Goal: Transaction & Acquisition: Download file/media

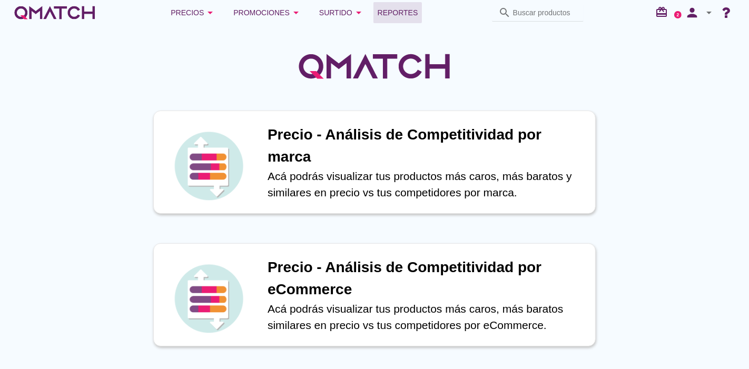
click at [405, 16] on span "Reportes" at bounding box center [398, 12] width 41 height 13
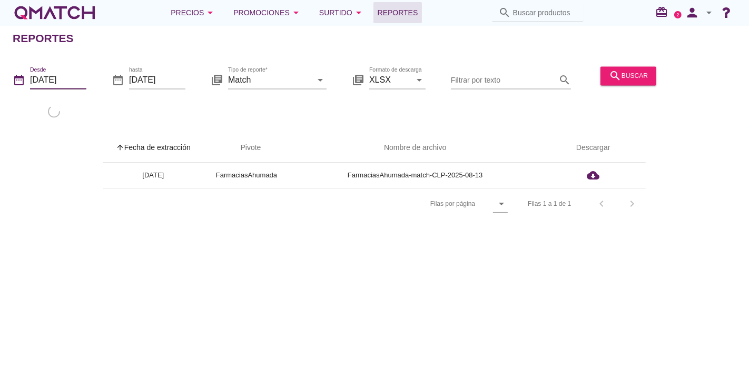
click at [38, 75] on input "[DATE]" at bounding box center [58, 80] width 56 height 17
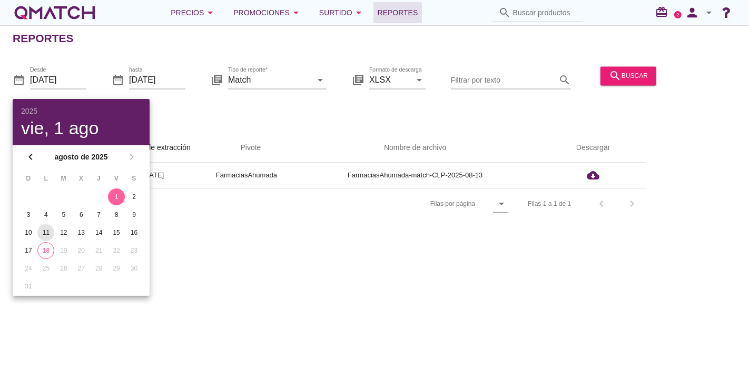
click at [46, 231] on div "11" at bounding box center [45, 232] width 17 height 9
click at [66, 235] on div "12" at bounding box center [63, 232] width 17 height 9
type input "[DATE]"
click at [153, 108] on div "date_range Desde [DATE] date_range hasta [DATE] library_books Tipo de reporte* …" at bounding box center [374, 90] width 749 height 70
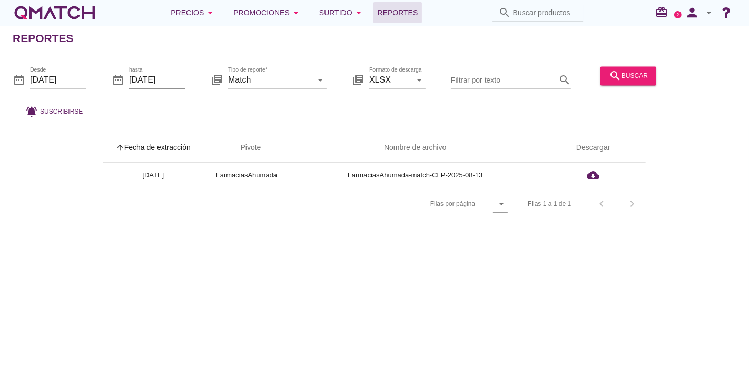
click at [156, 79] on input "[DATE]" at bounding box center [157, 80] width 56 height 17
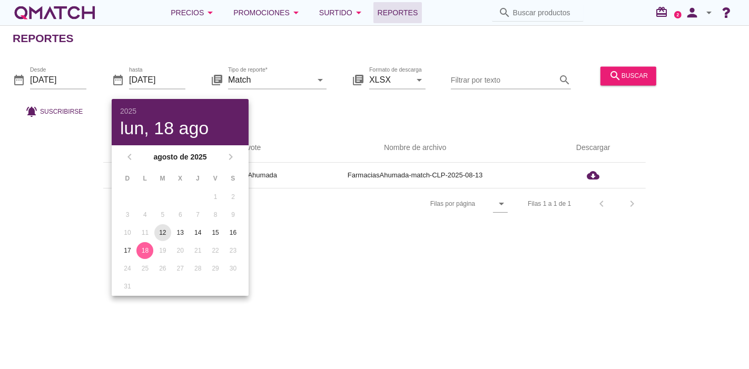
click at [159, 225] on button "12" at bounding box center [162, 233] width 17 height 17
type input "[DATE]"
click at [366, 94] on div "library_books Formato de descarga XLSX arrow_drop_down" at bounding box center [389, 82] width 74 height 34
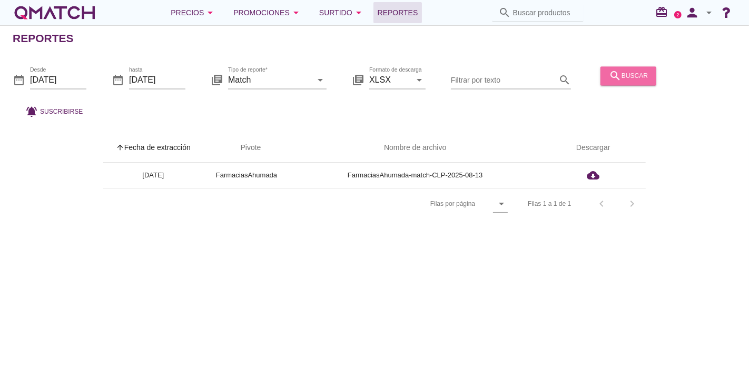
click at [605, 76] on button "search buscar" at bounding box center [629, 75] width 56 height 19
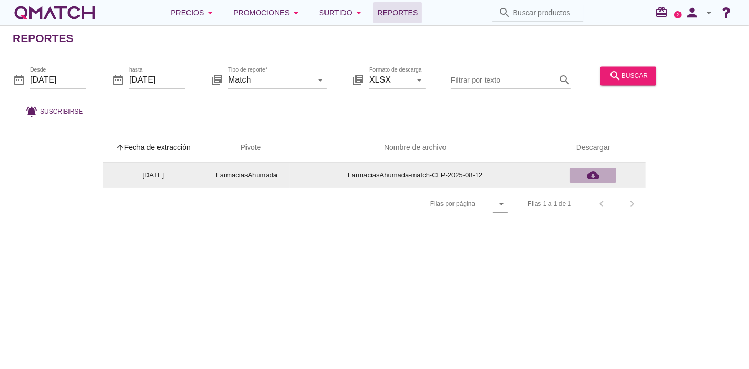
click at [601, 175] on div "cloud_download" at bounding box center [594, 175] width 38 height 13
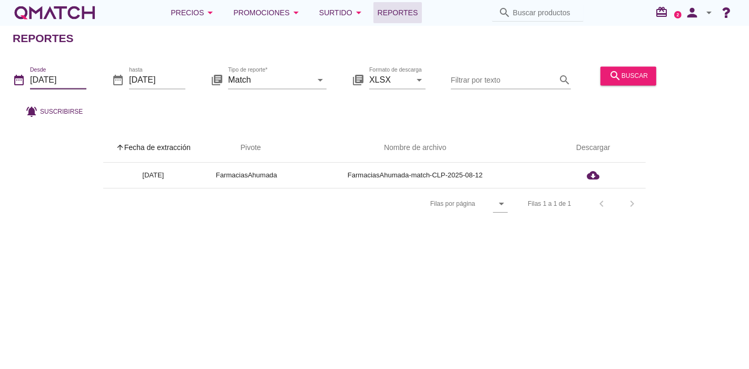
click at [61, 72] on input "[DATE]" at bounding box center [58, 80] width 56 height 17
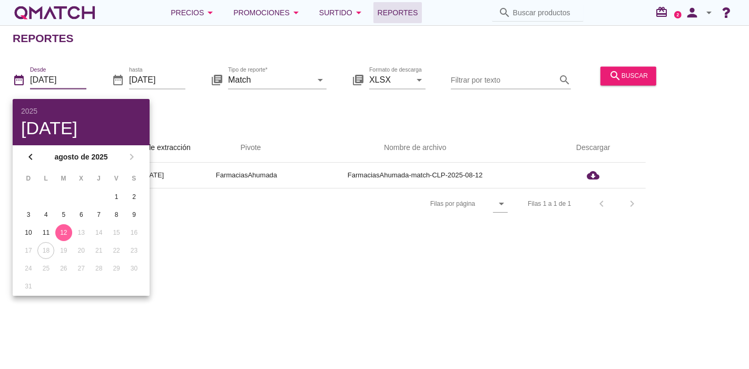
click at [74, 236] on td "13" at bounding box center [81, 233] width 16 height 17
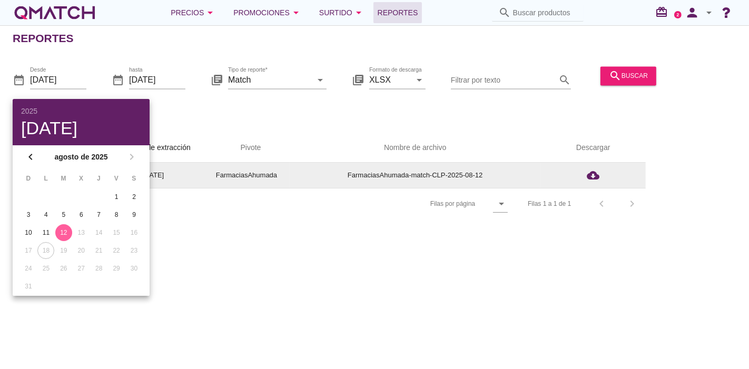
click at [189, 184] on td "[DATE]" at bounding box center [153, 175] width 100 height 25
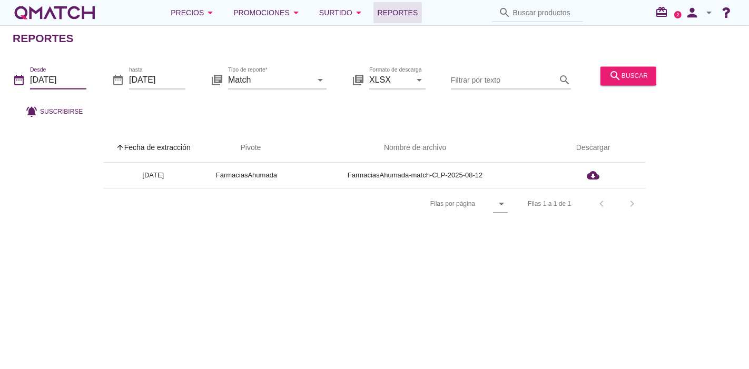
click at [61, 76] on input "[DATE]" at bounding box center [58, 80] width 56 height 17
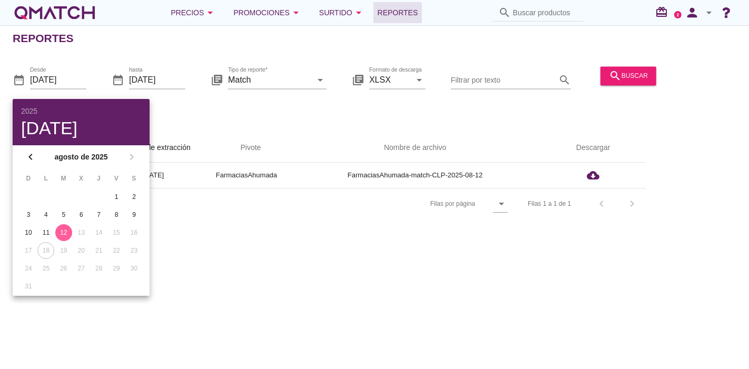
click at [204, 76] on div "date_range Desde [DATE] date_range hasta [DATE] library_books Tipo de reporte* …" at bounding box center [374, 90] width 749 height 70
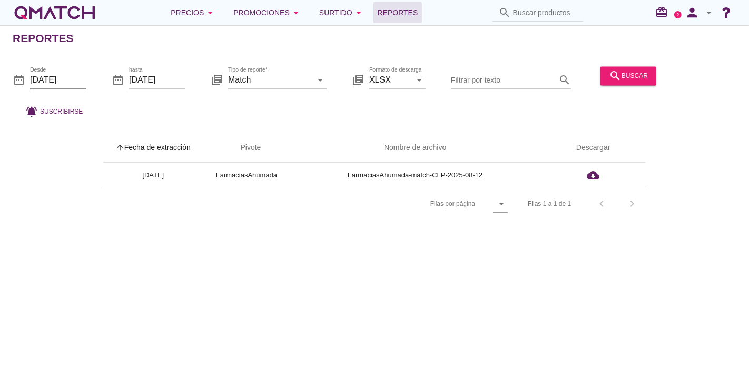
click at [83, 80] on input "[DATE]" at bounding box center [58, 80] width 56 height 17
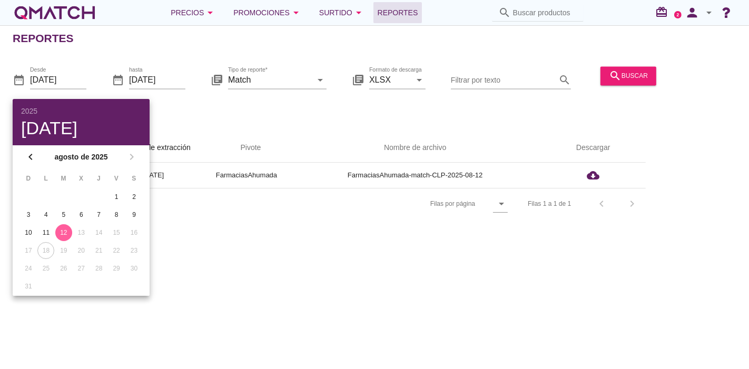
click at [81, 225] on td "13" at bounding box center [81, 233] width 16 height 17
click at [45, 231] on div "11" at bounding box center [45, 232] width 17 height 9
type input "[DATE]"
click at [80, 228] on td "13" at bounding box center [81, 233] width 16 height 17
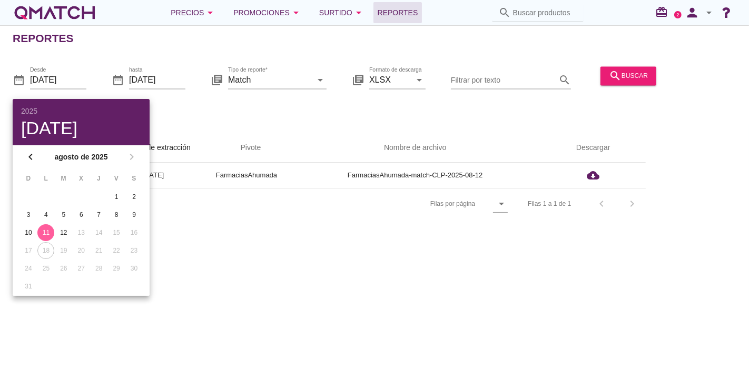
click at [50, 249] on td "18" at bounding box center [45, 250] width 16 height 17
click at [255, 110] on div "date_range Desde [DATE] date_range hasta [DATE] library_books Tipo de reporte* …" at bounding box center [374, 90] width 749 height 70
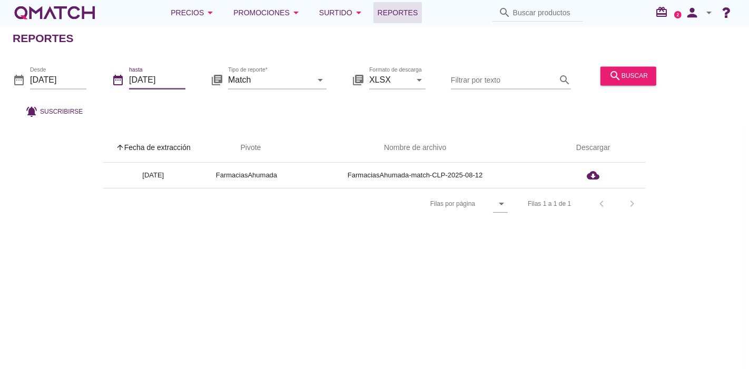
click at [173, 86] on input "[DATE]" at bounding box center [157, 80] width 56 height 17
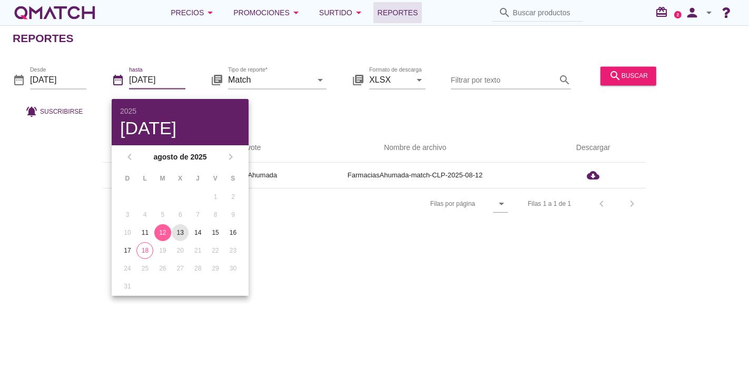
click at [177, 225] on button "13" at bounding box center [180, 233] width 17 height 17
type input "[DATE]"
click at [57, 80] on input "[DATE]" at bounding box center [58, 80] width 56 height 17
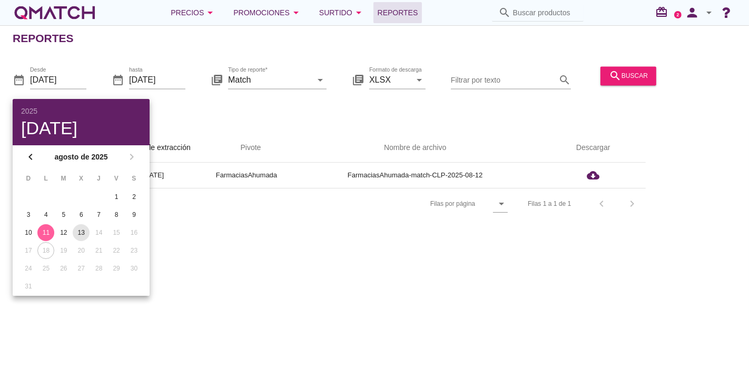
click at [83, 229] on div "13" at bounding box center [81, 232] width 17 height 9
type input "[DATE]"
click at [211, 267] on div "Reportes date_range Desde [DATE] date_range hasta [DATE] library_books Tipo de …" at bounding box center [374, 197] width 749 height 344
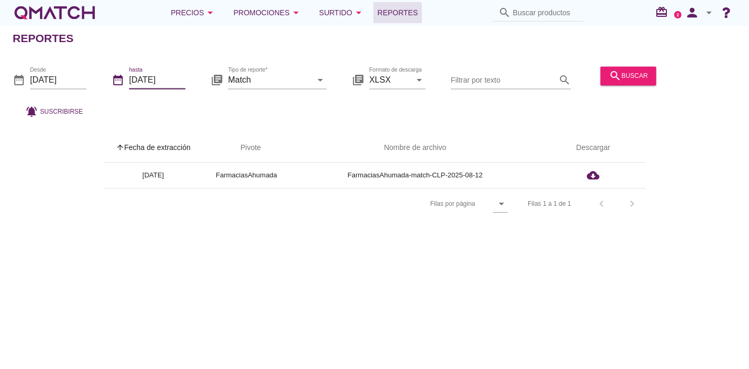
click at [149, 87] on input "[DATE]" at bounding box center [157, 80] width 56 height 17
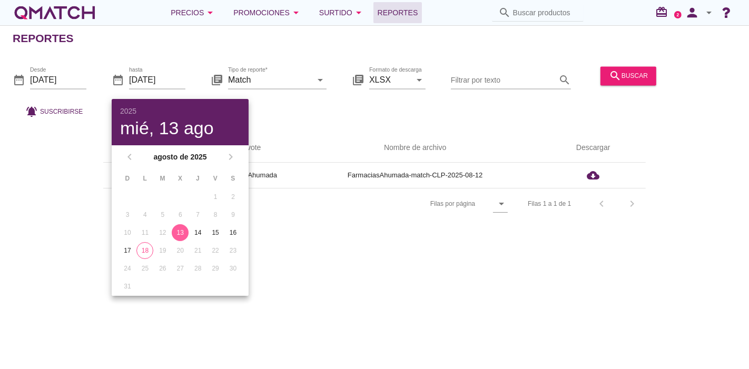
click at [450, 279] on div "Reportes date_range Desde [DATE] date_range hasta [DATE] library_books Tipo de …" at bounding box center [374, 197] width 749 height 344
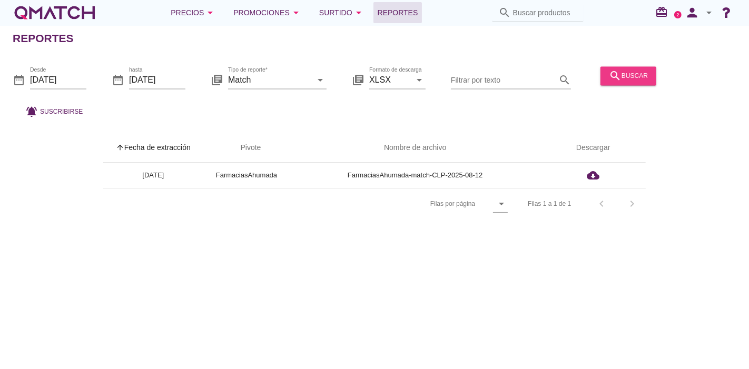
click at [626, 67] on button "search buscar" at bounding box center [629, 75] width 56 height 19
click at [377, 326] on div "Reportes date_range Desde [DATE] date_range hasta [DATE] library_books Tipo de …" at bounding box center [374, 197] width 749 height 344
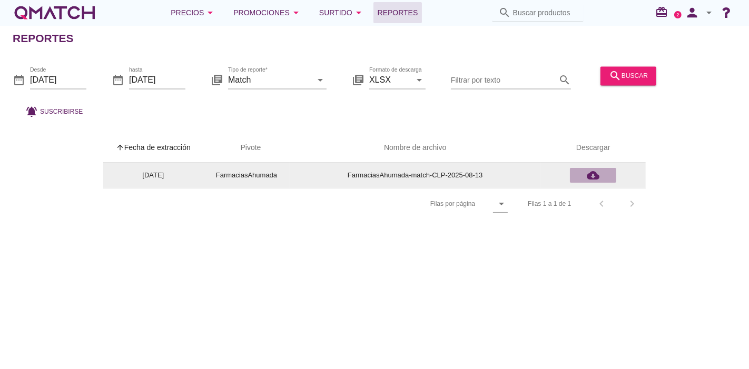
click at [590, 170] on icon "cloud_download" at bounding box center [593, 175] width 13 height 13
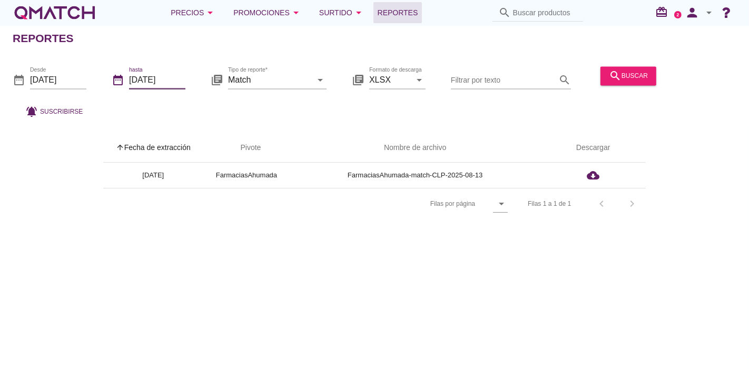
click at [147, 80] on input "[DATE]" at bounding box center [157, 80] width 56 height 17
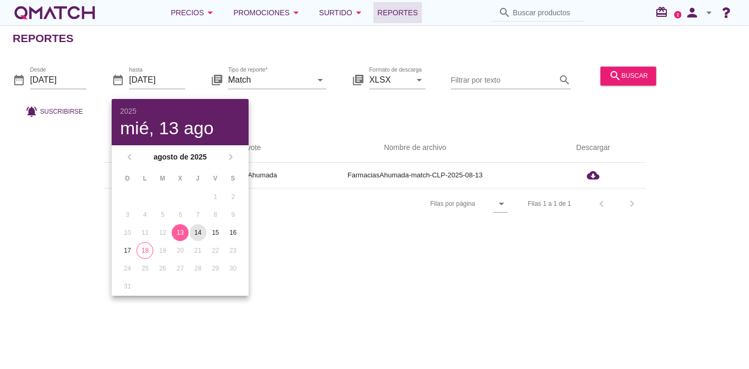
click at [197, 226] on button "14" at bounding box center [198, 233] width 17 height 17
type input "[DATE]"
click at [75, 81] on input "[DATE]" at bounding box center [58, 80] width 56 height 17
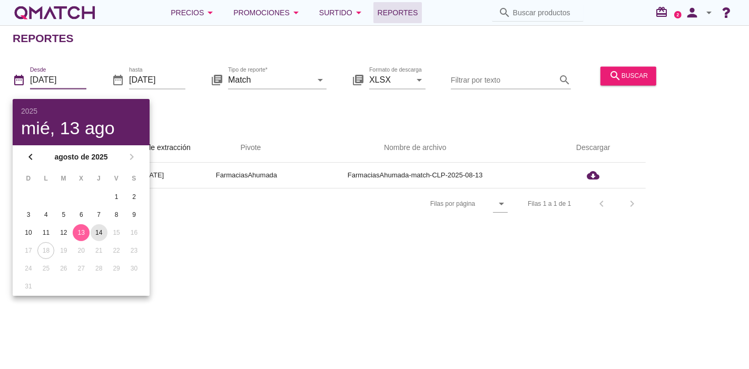
click at [93, 229] on div "14" at bounding box center [99, 232] width 17 height 9
type input "[DATE]"
click at [250, 256] on div "Reportes date_range Desde [DATE] date_range hasta [DATE] library_books Tipo de …" at bounding box center [374, 197] width 749 height 344
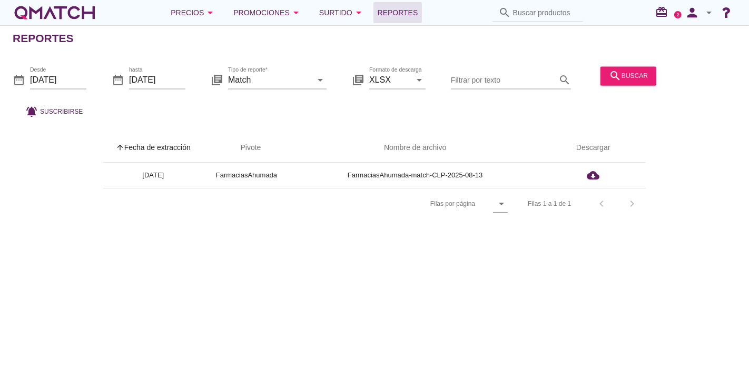
click at [592, 69] on div "date_range Desde [DATE] date_range hasta [DATE] library_books Tipo de reporte* …" at bounding box center [374, 90] width 749 height 70
click at [607, 74] on button "search buscar" at bounding box center [629, 75] width 56 height 19
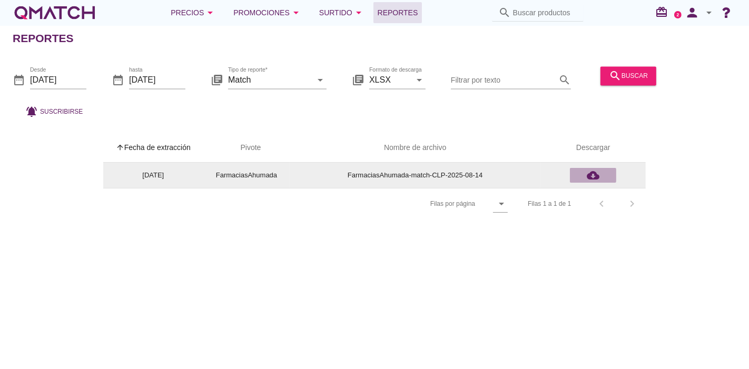
click at [604, 174] on div "cloud_download" at bounding box center [594, 175] width 38 height 13
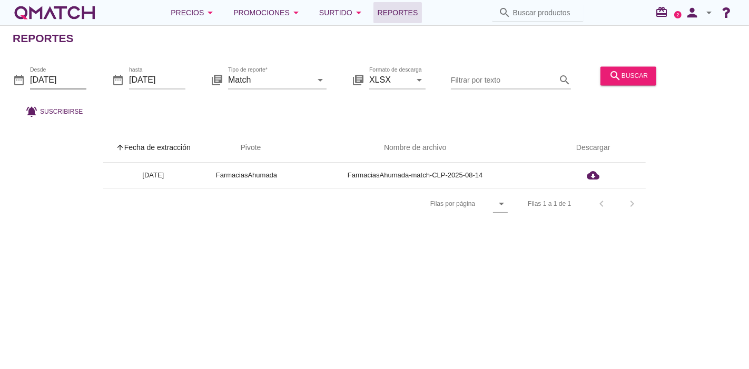
click at [65, 85] on input "[DATE]" at bounding box center [58, 80] width 56 height 17
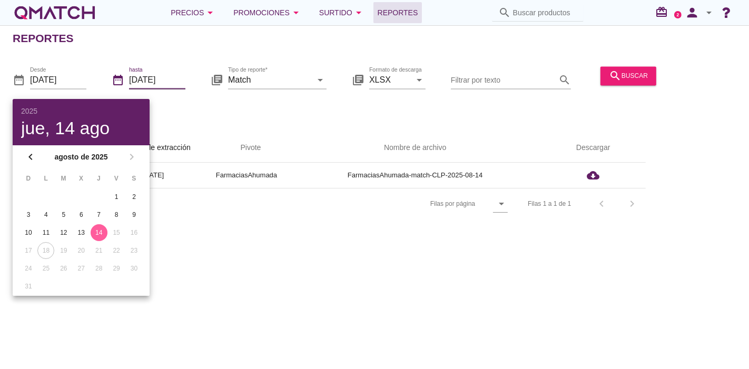
click at [152, 74] on input "[DATE]" at bounding box center [157, 80] width 56 height 17
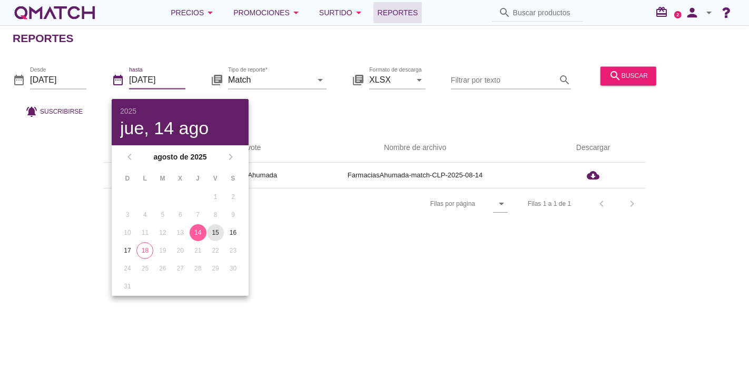
click at [215, 225] on button "15" at bounding box center [215, 233] width 17 height 17
type input "[DATE]"
click at [67, 79] on input "[DATE]" at bounding box center [58, 80] width 56 height 17
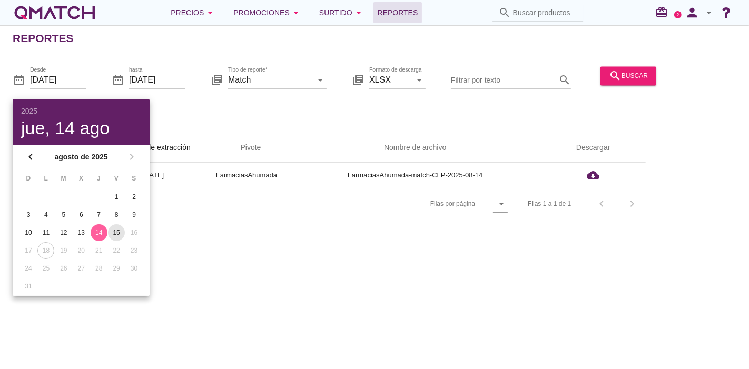
click at [123, 231] on div "15" at bounding box center [116, 232] width 17 height 9
type input "[DATE]"
click at [354, 227] on div "Reportes date_range Desde [DATE] date_range hasta [DATE] library_books Tipo de …" at bounding box center [374, 197] width 749 height 344
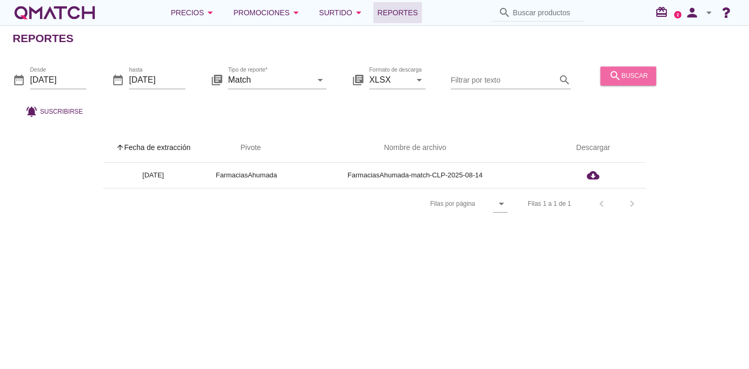
click at [636, 71] on div "search buscar" at bounding box center [628, 76] width 39 height 13
click at [417, 289] on div "Reportes date_range Desde [DATE] date_range hasta [DATE] library_books Tipo de …" at bounding box center [374, 197] width 749 height 344
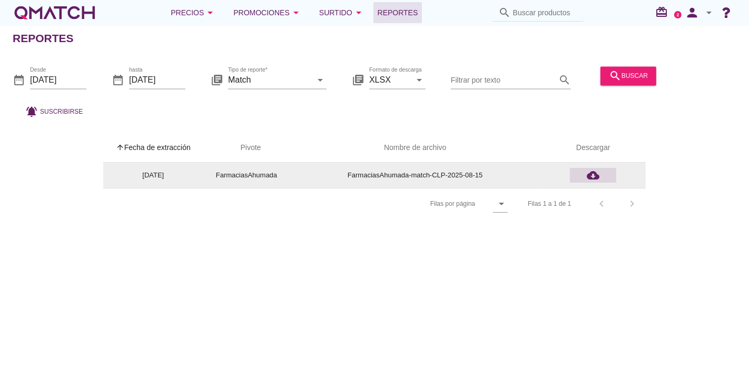
click at [601, 168] on button "cloud_download" at bounding box center [593, 175] width 46 height 15
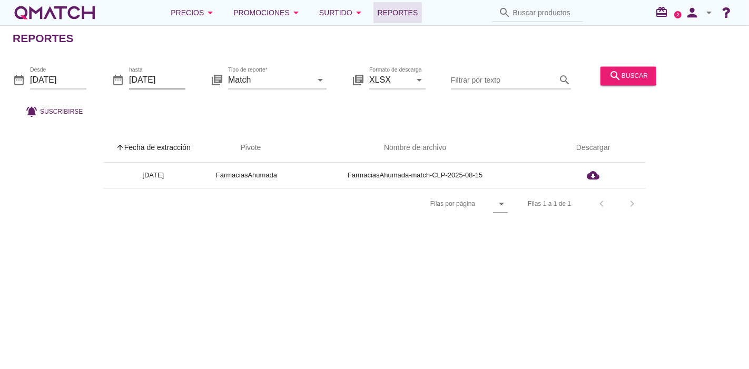
click at [148, 74] on input "[DATE]" at bounding box center [157, 80] width 56 height 17
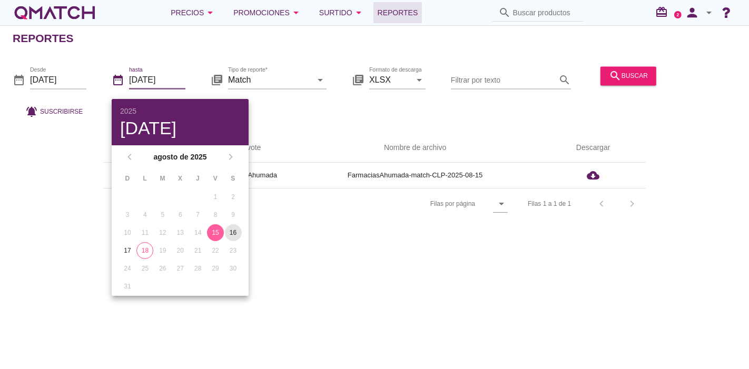
click at [239, 233] on div "16" at bounding box center [233, 232] width 17 height 9
type input "[DATE]"
click at [82, 80] on input "[DATE]" at bounding box center [58, 80] width 56 height 17
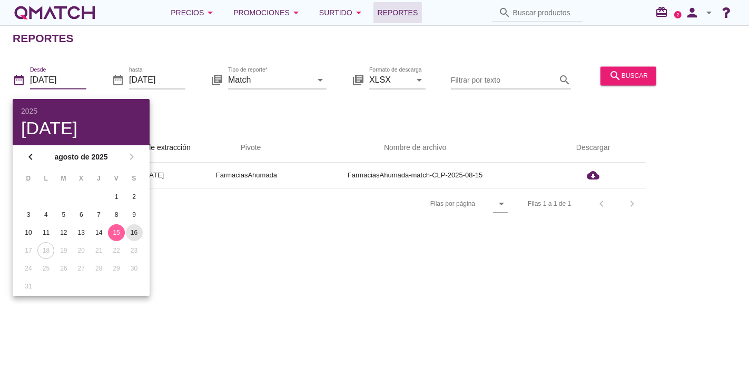
click at [138, 227] on button "16" at bounding box center [134, 233] width 17 height 17
type input "[DATE]"
click at [427, 269] on div "Reportes date_range Desde [DATE] date_range hasta [DATE] library_books Tipo de …" at bounding box center [374, 197] width 749 height 344
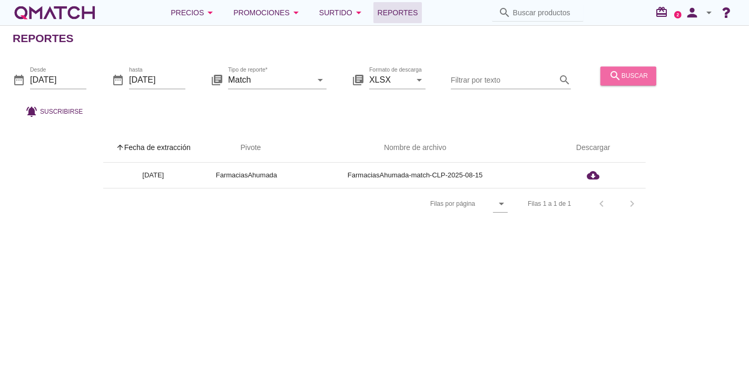
click at [637, 76] on div "search buscar" at bounding box center [628, 76] width 39 height 13
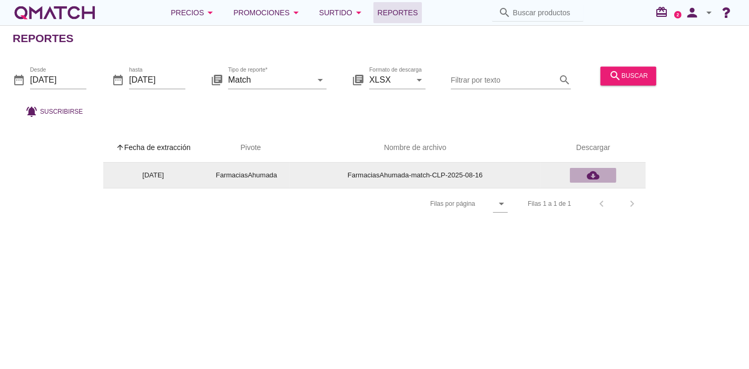
click at [594, 175] on icon "cloud_download" at bounding box center [593, 175] width 13 height 13
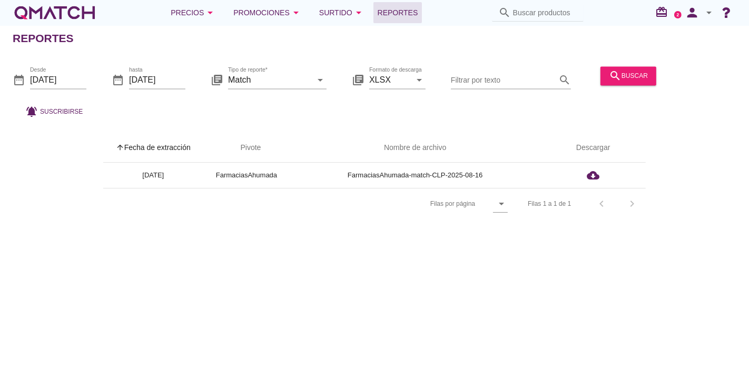
click at [146, 138] on th "arrow_upward Fecha de extracción" at bounding box center [153, 148] width 100 height 30
click at [85, 93] on div at bounding box center [58, 96] width 56 height 6
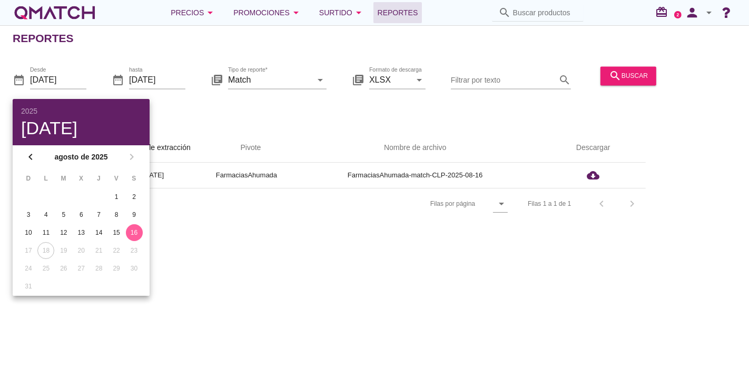
click at [161, 94] on div at bounding box center [157, 96] width 56 height 6
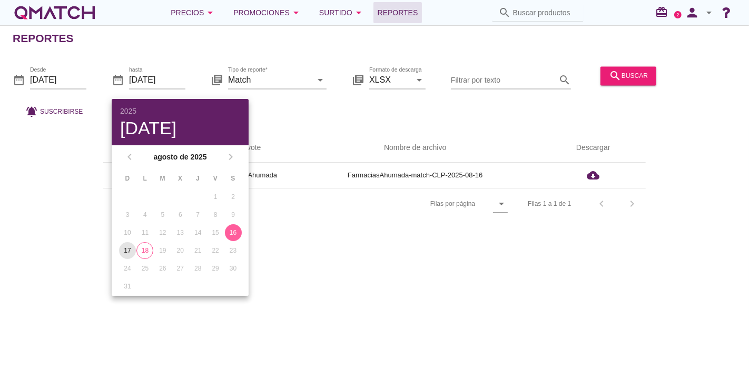
click at [122, 246] on div "17" at bounding box center [127, 250] width 17 height 9
type input "[DATE]"
click at [61, 77] on input "[DATE]" at bounding box center [58, 80] width 56 height 17
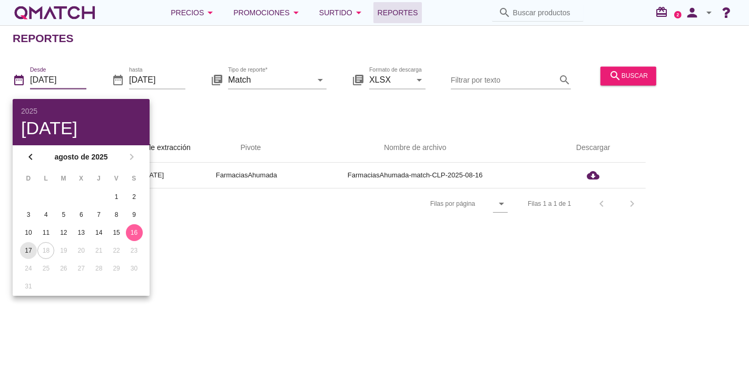
click at [21, 248] on div "17" at bounding box center [28, 250] width 17 height 9
type input "[DATE]"
click at [372, 274] on div "Reportes date_range Desde [DATE] date_range hasta [DATE] library_books Tipo de …" at bounding box center [374, 197] width 749 height 344
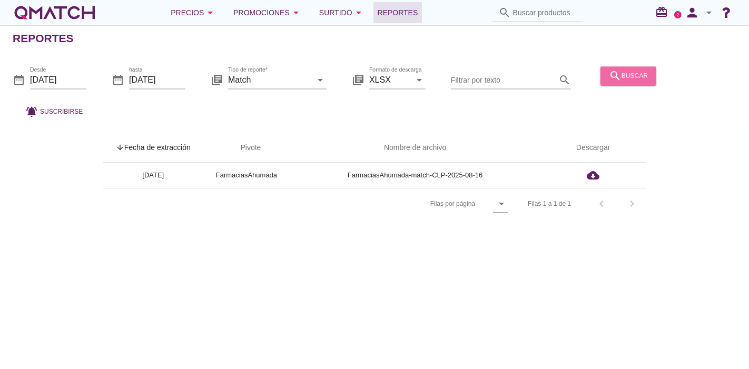
click at [617, 69] on button "search buscar" at bounding box center [629, 75] width 56 height 19
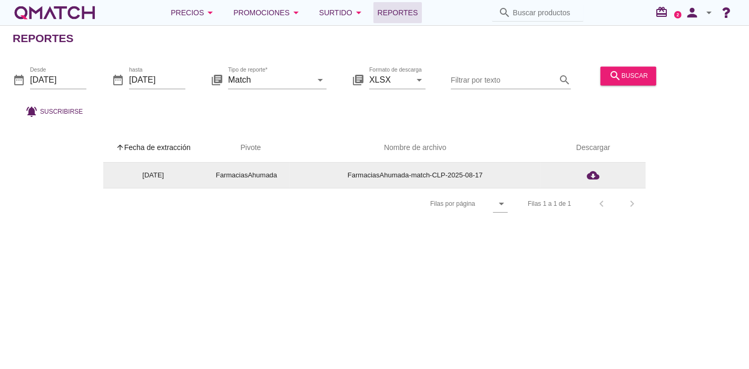
click at [587, 167] on td "cloud_download" at bounding box center [593, 175] width 105 height 25
click at [592, 174] on icon "cloud_download" at bounding box center [593, 175] width 13 height 13
